Goal: Transaction & Acquisition: Purchase product/service

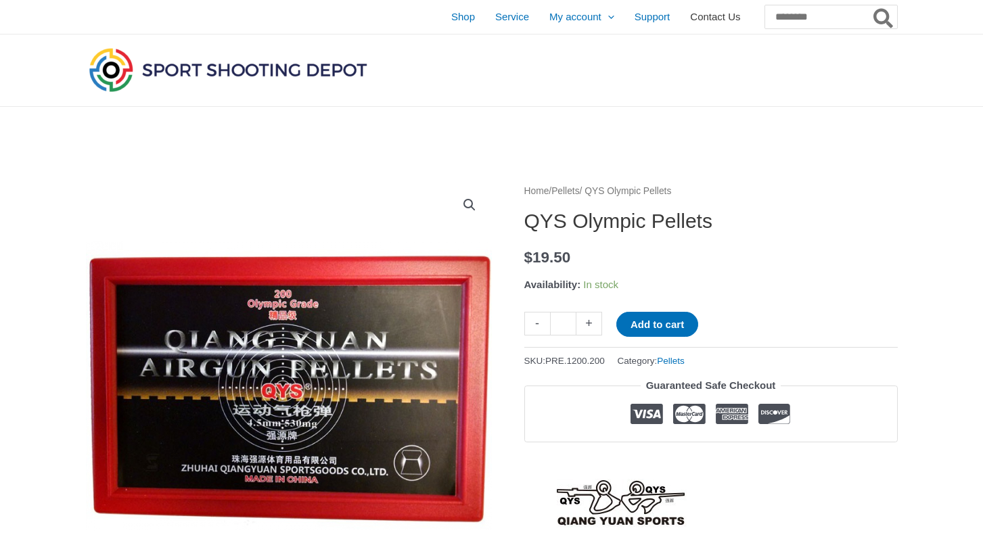
click at [690, 14] on span "Contact Us" at bounding box center [715, 17] width 50 height 34
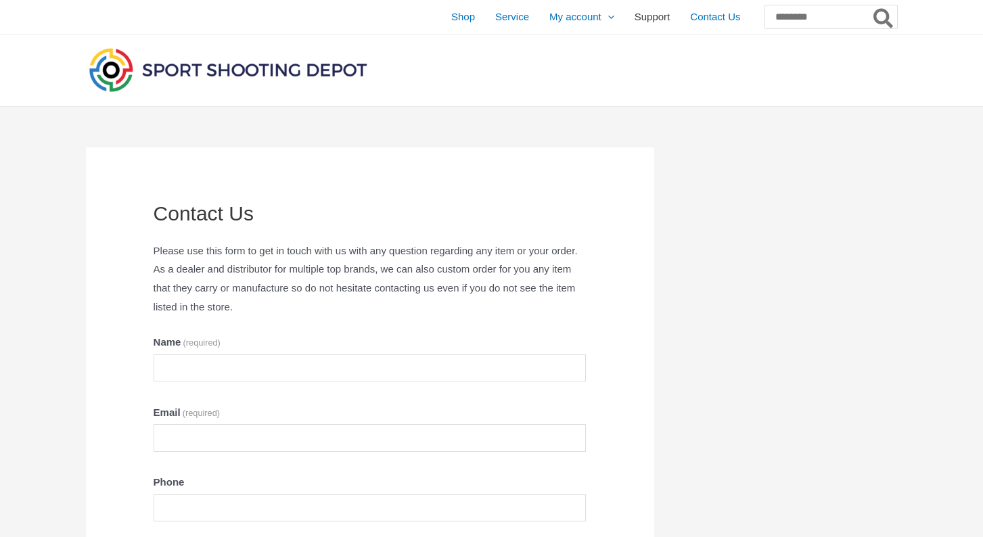
click at [634, 15] on span "Support" at bounding box center [652, 17] width 36 height 34
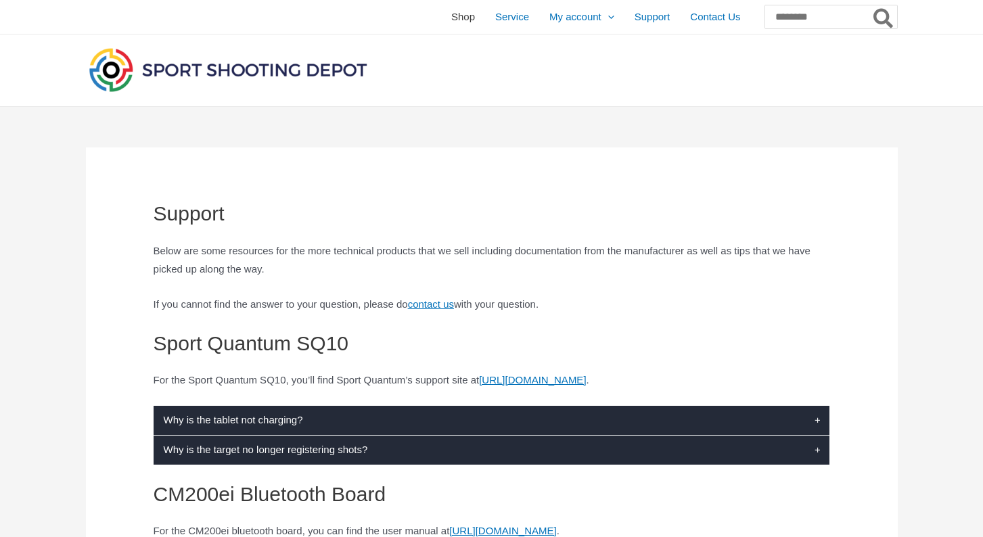
click at [451, 18] on span "Shop" at bounding box center [463, 17] width 24 height 34
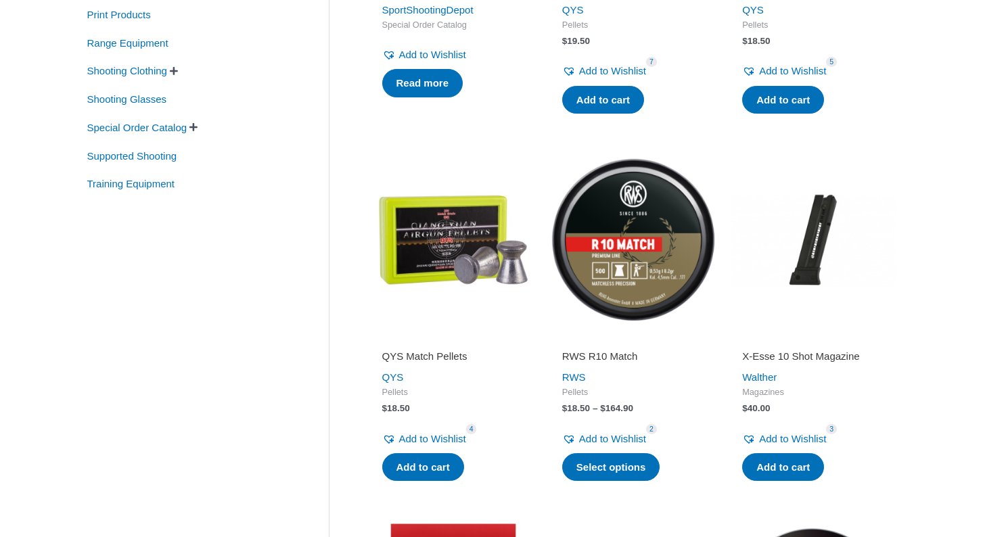
scroll to position [499, 0]
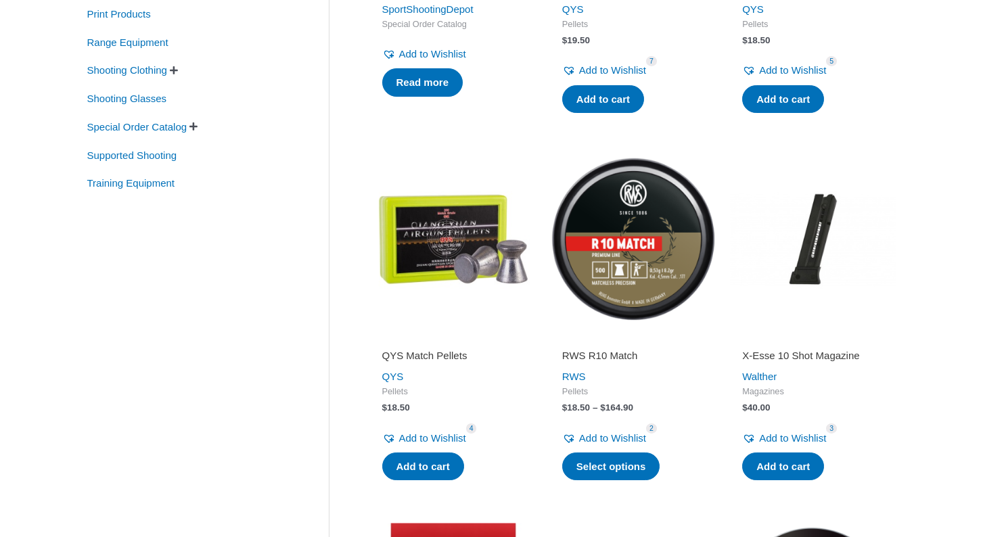
click at [654, 241] on img at bounding box center [633, 239] width 166 height 166
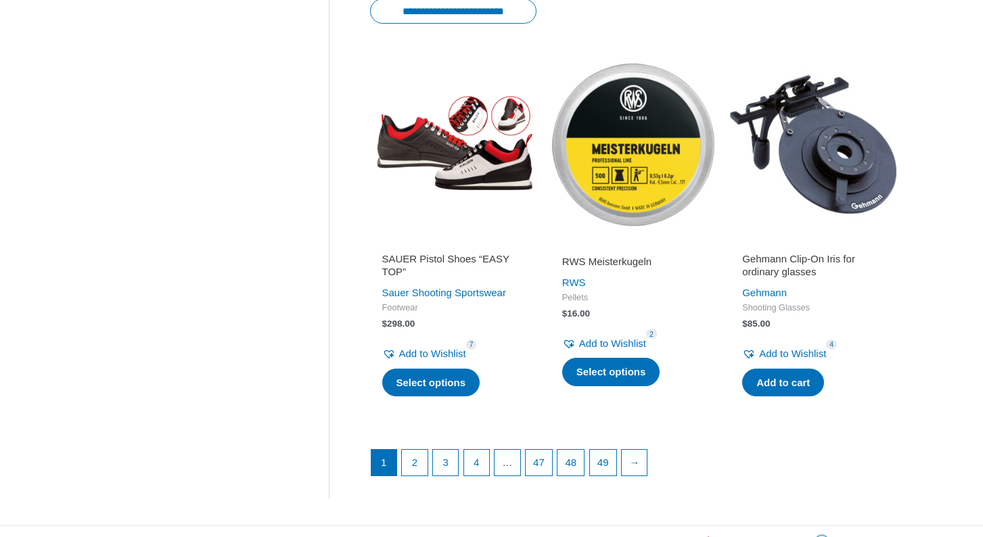
scroll to position [1738, 0]
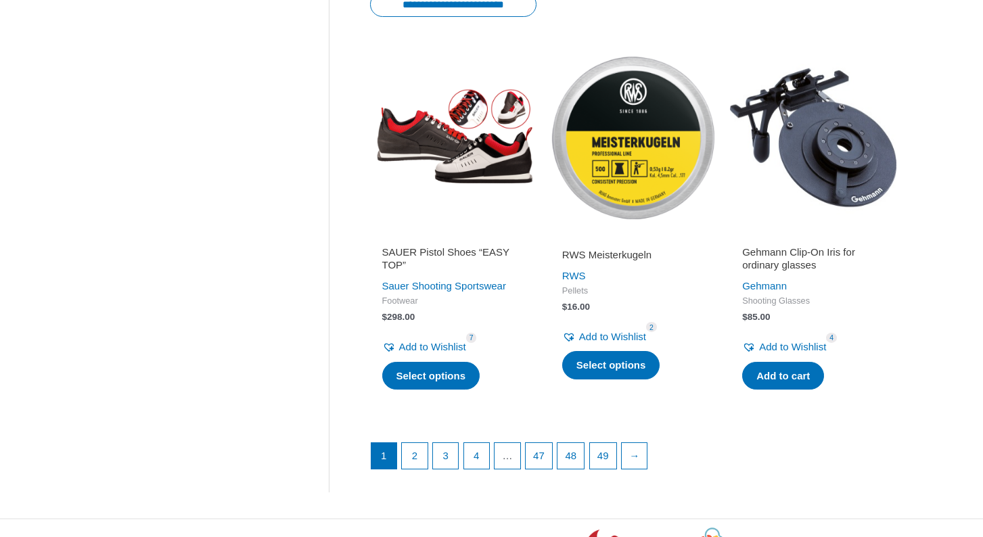
click at [625, 152] on img at bounding box center [633, 137] width 166 height 166
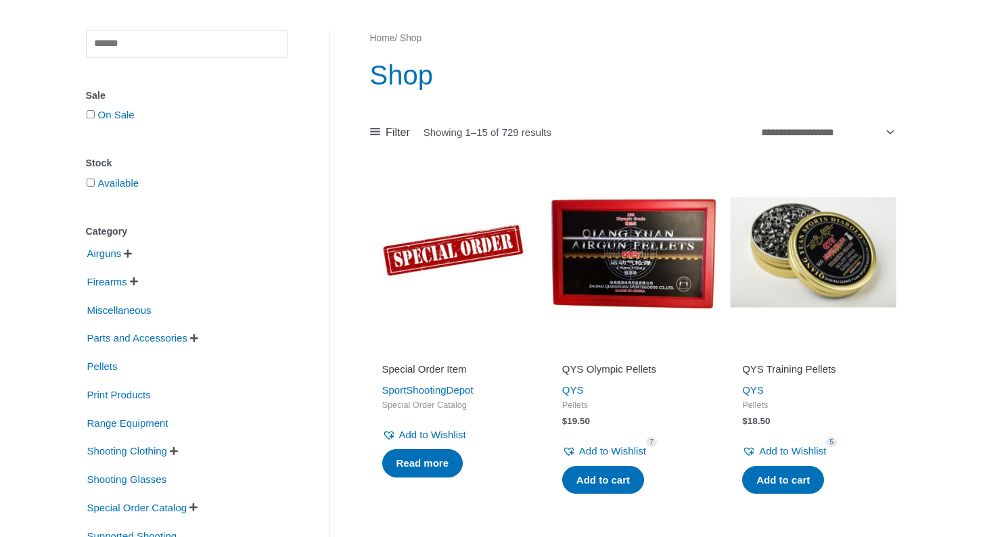
scroll to position [124, 0]
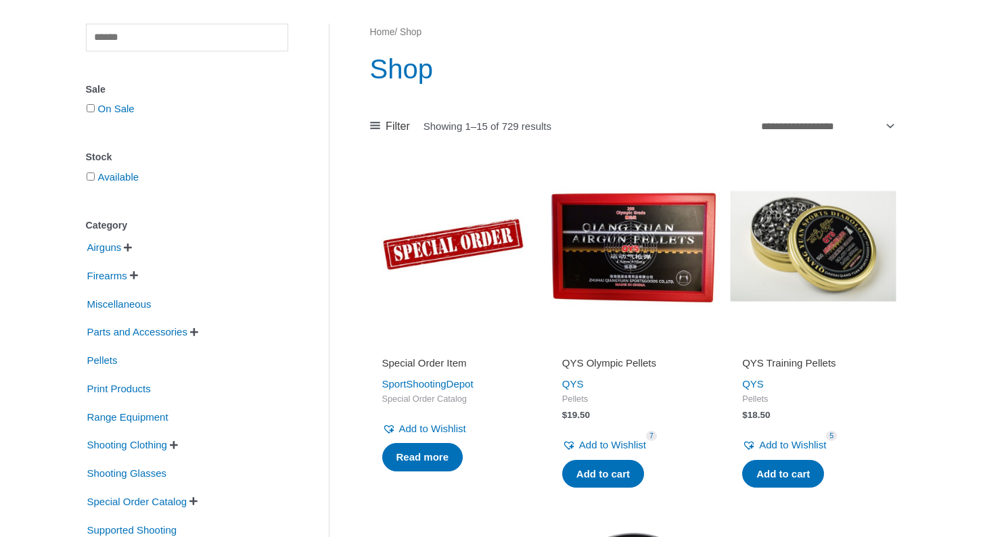
click at [806, 243] on img at bounding box center [813, 246] width 166 height 166
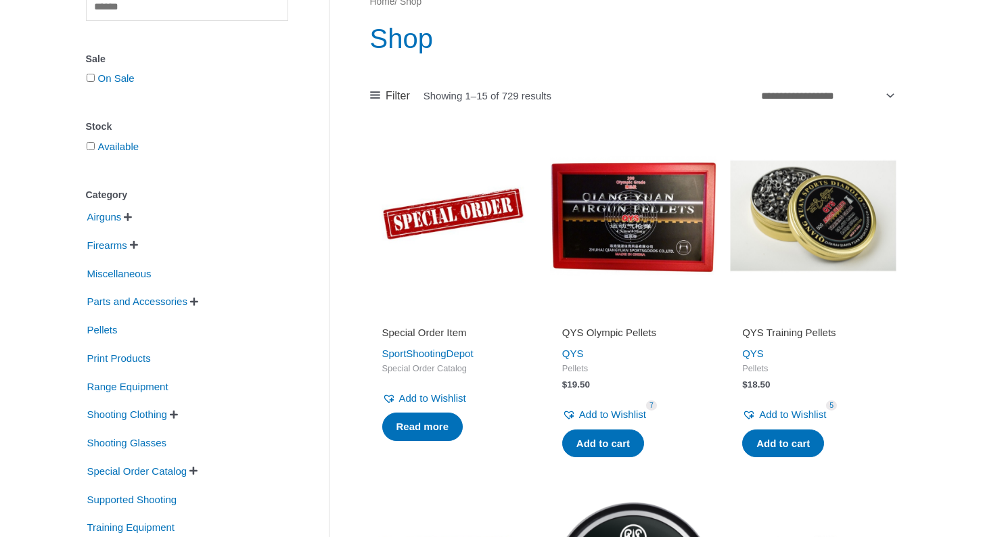
scroll to position [93, 0]
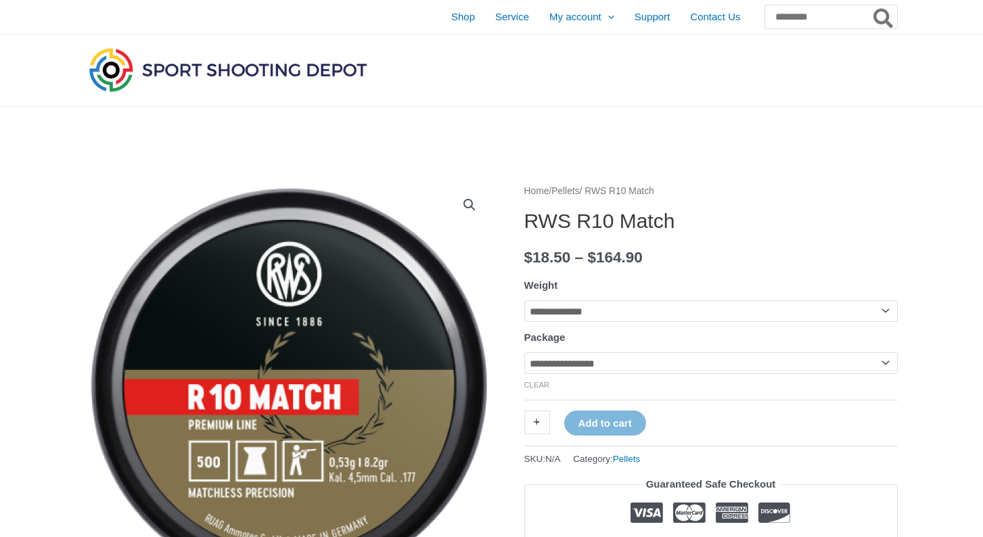
select select "**********"
